Goal: Task Accomplishment & Management: Complete application form

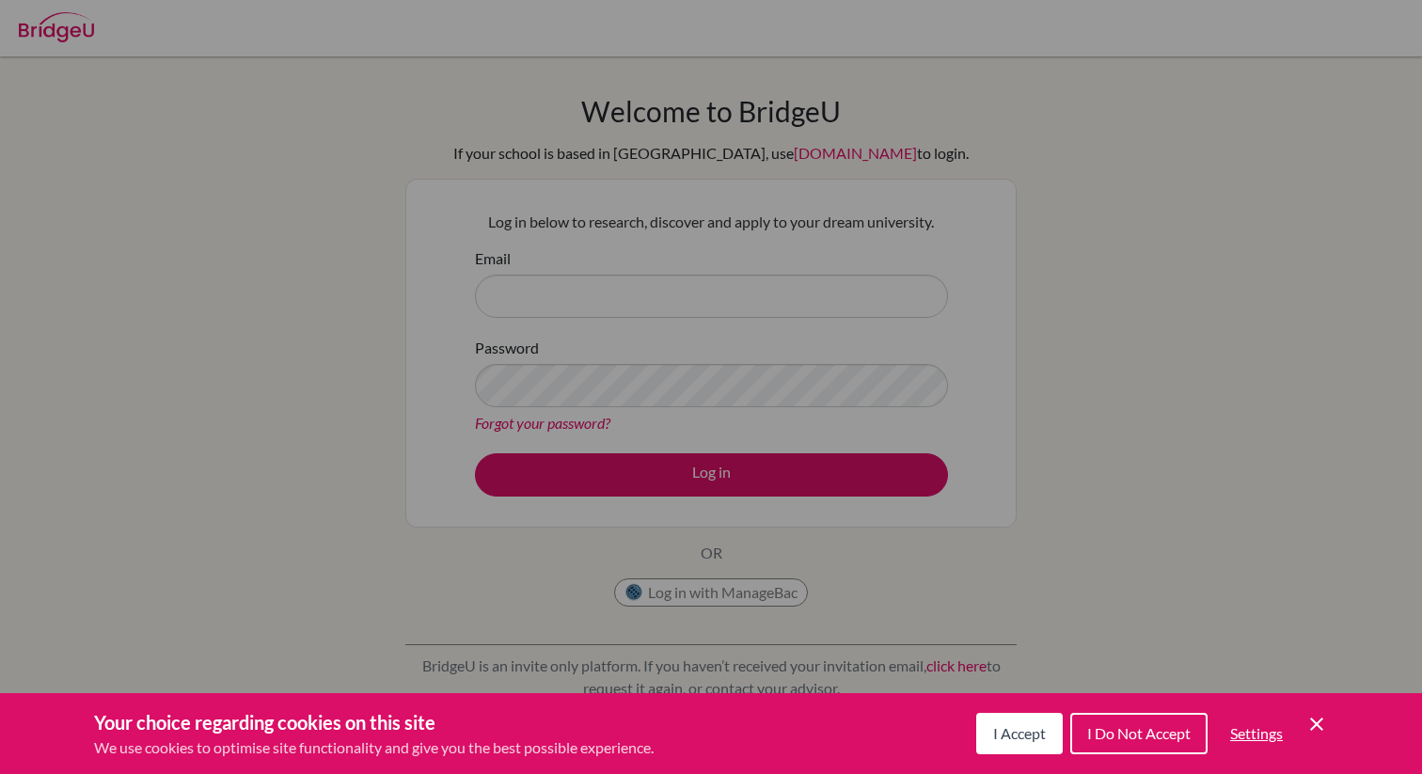
click at [1327, 725] on icon "Cookie Control Close Icon" at bounding box center [1316, 724] width 23 height 23
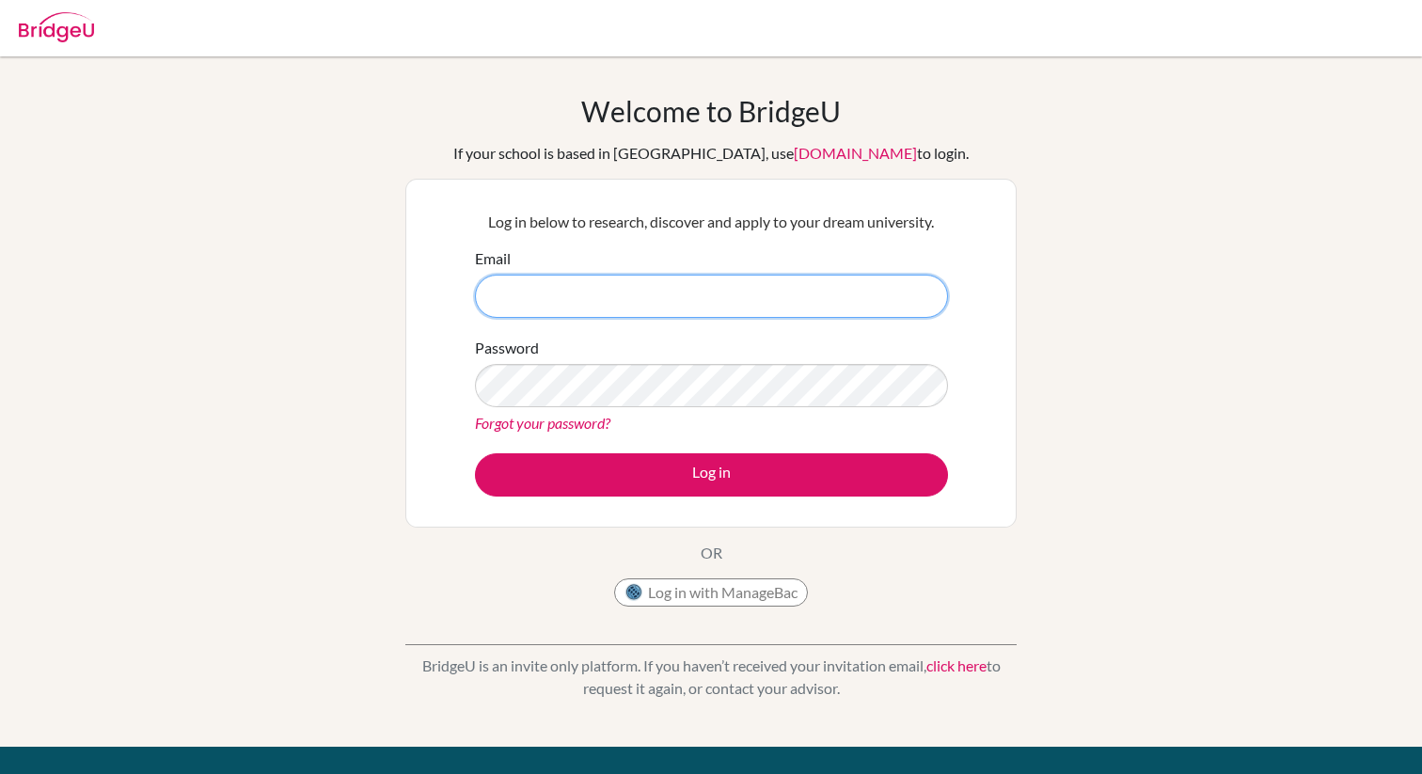
click at [746, 298] on input "Email" at bounding box center [711, 296] width 473 height 43
type input "[PERSON_NAME][EMAIL_ADDRESS][DOMAIN_NAME]"
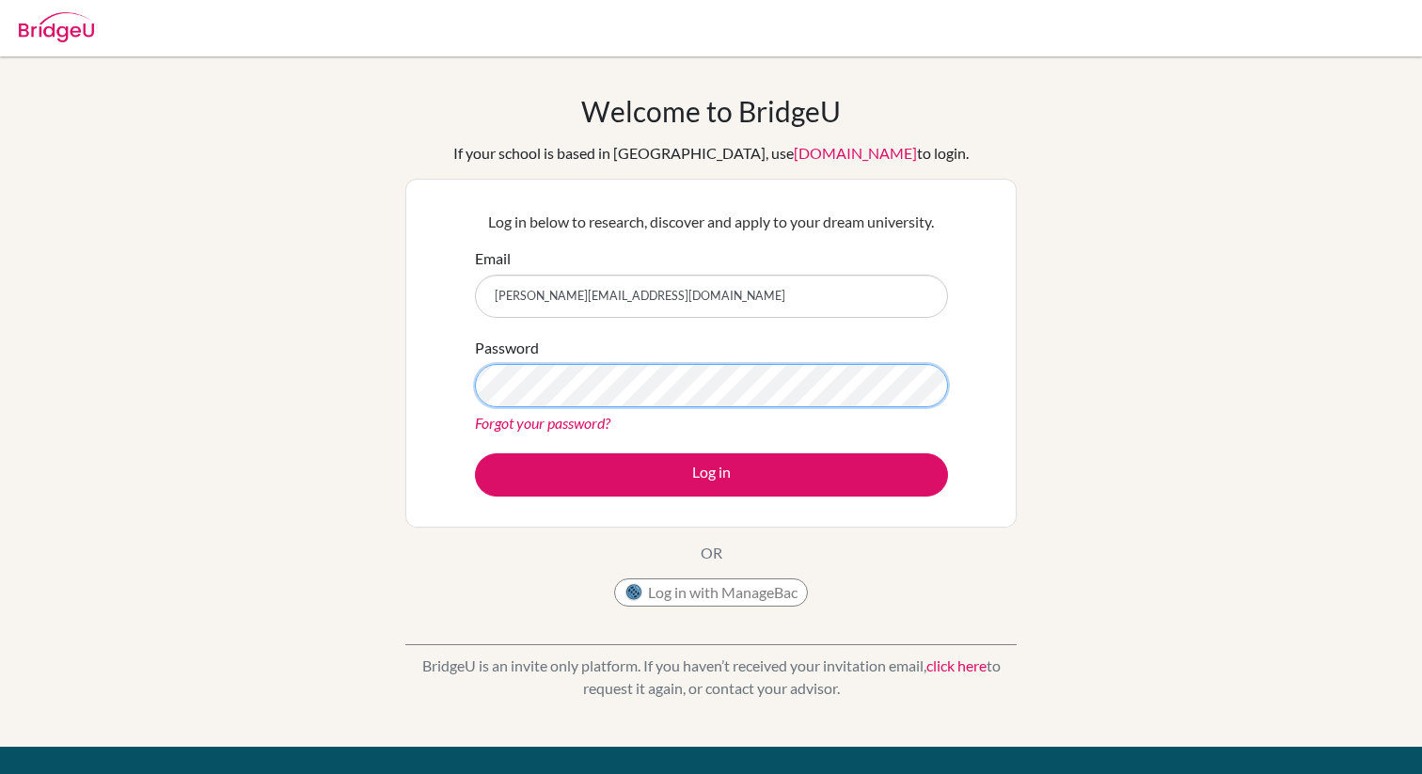
click at [475, 453] on button "Log in" at bounding box center [711, 474] width 473 height 43
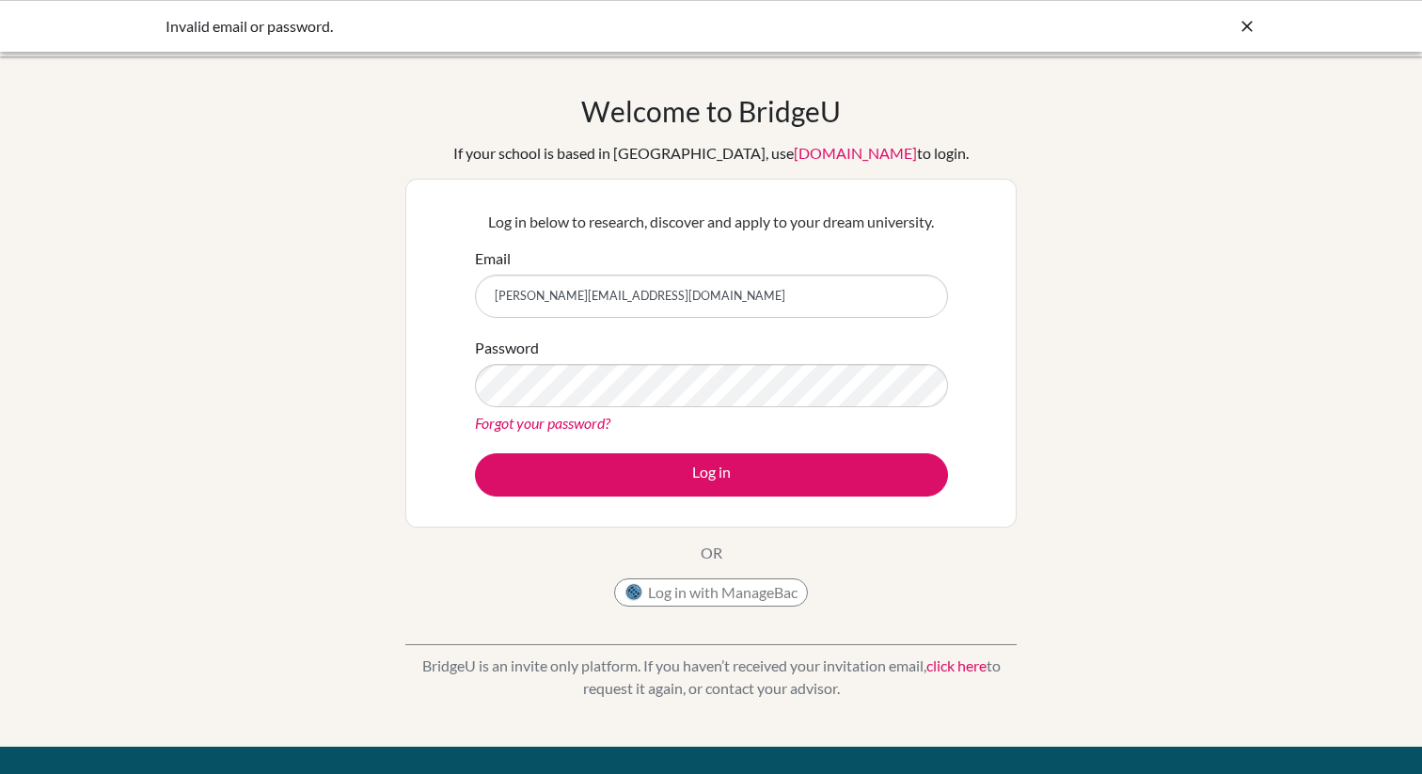
click at [617, 408] on div "Password Forgot your password?" at bounding box center [711, 386] width 473 height 98
click at [475, 453] on button "Log in" at bounding box center [711, 474] width 473 height 43
